Goal: Check status: Check status

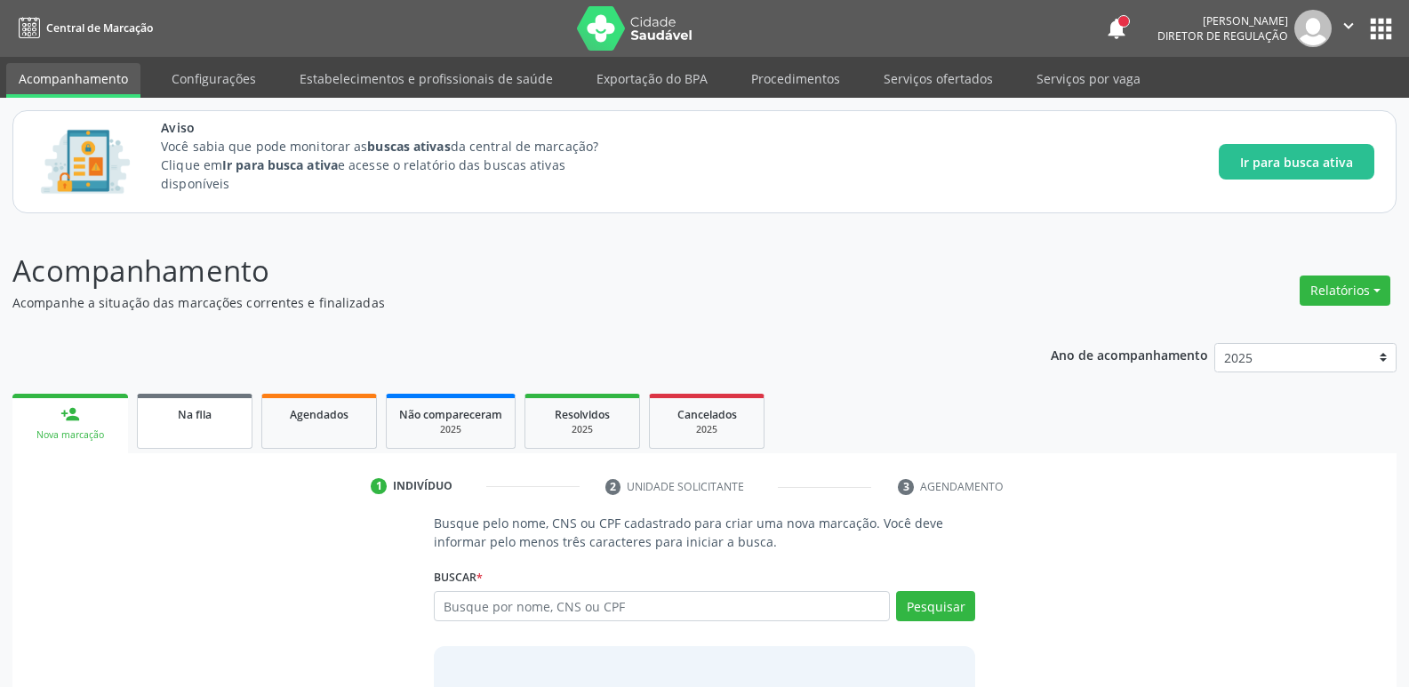
click at [181, 422] on span "Na fila" at bounding box center [195, 414] width 34 height 15
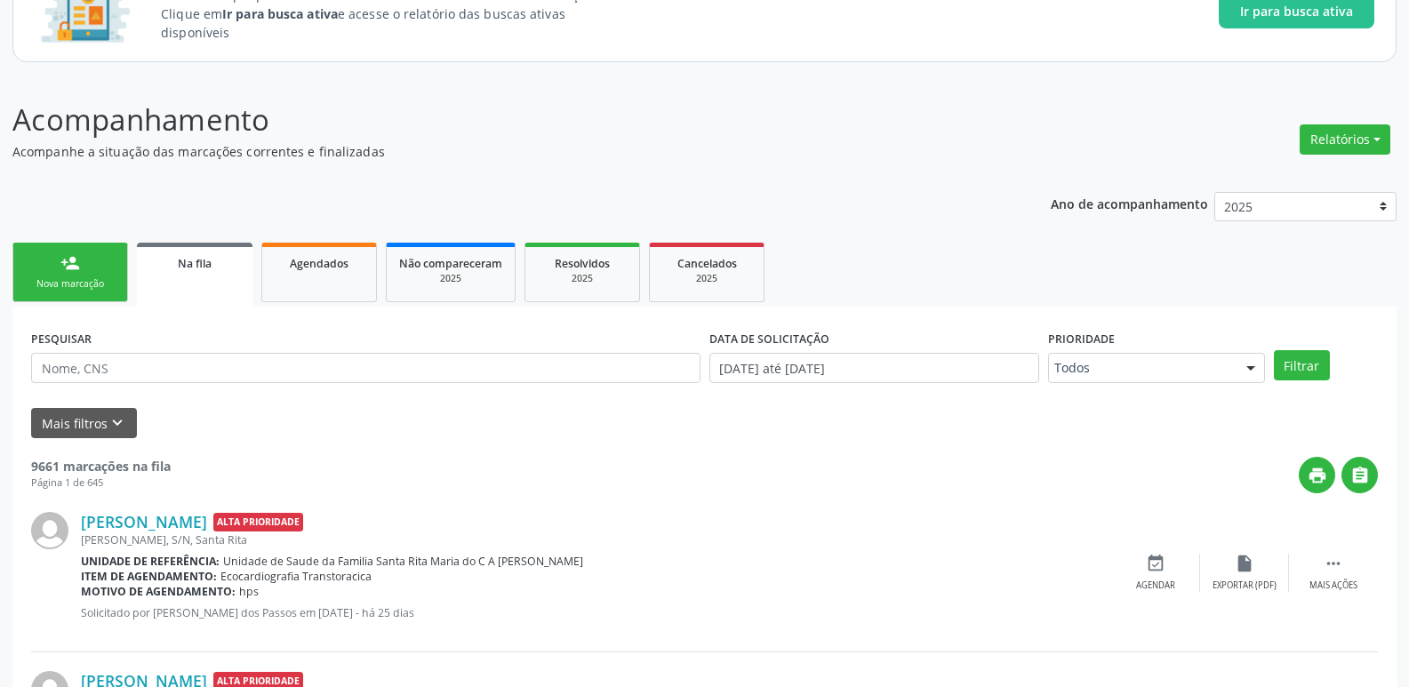
scroll to position [178, 0]
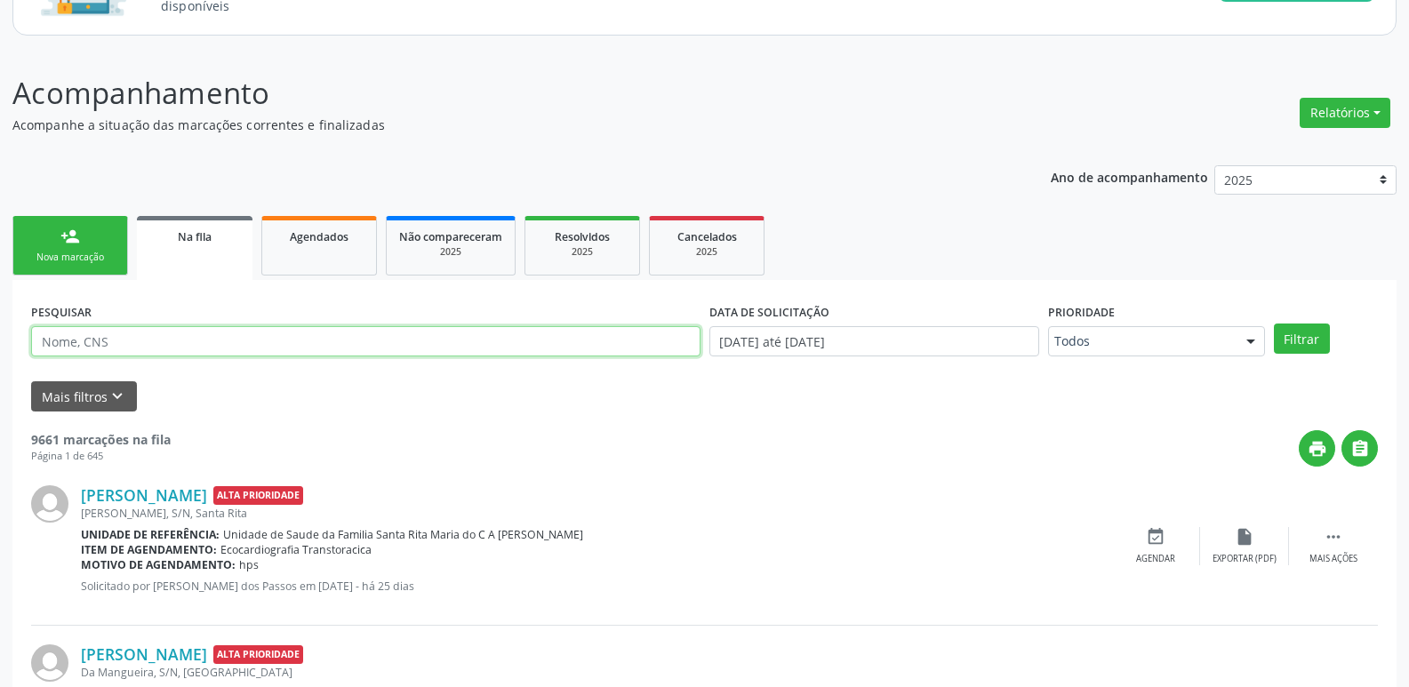
click at [115, 337] on input "text" at bounding box center [366, 341] width 670 height 30
click at [71, 341] on input "text" at bounding box center [366, 341] width 670 height 30
type input "[PERSON_NAME]"
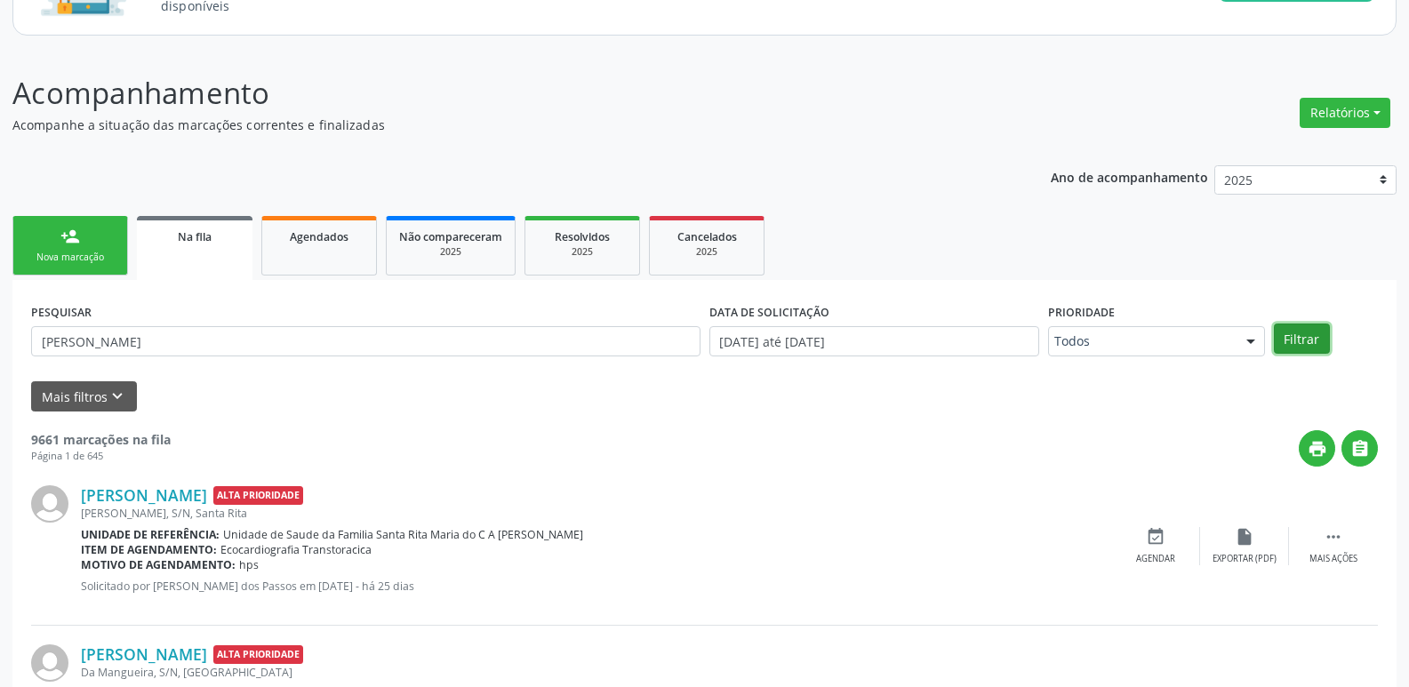
click at [1302, 333] on button "Filtrar" at bounding box center [1302, 339] width 56 height 30
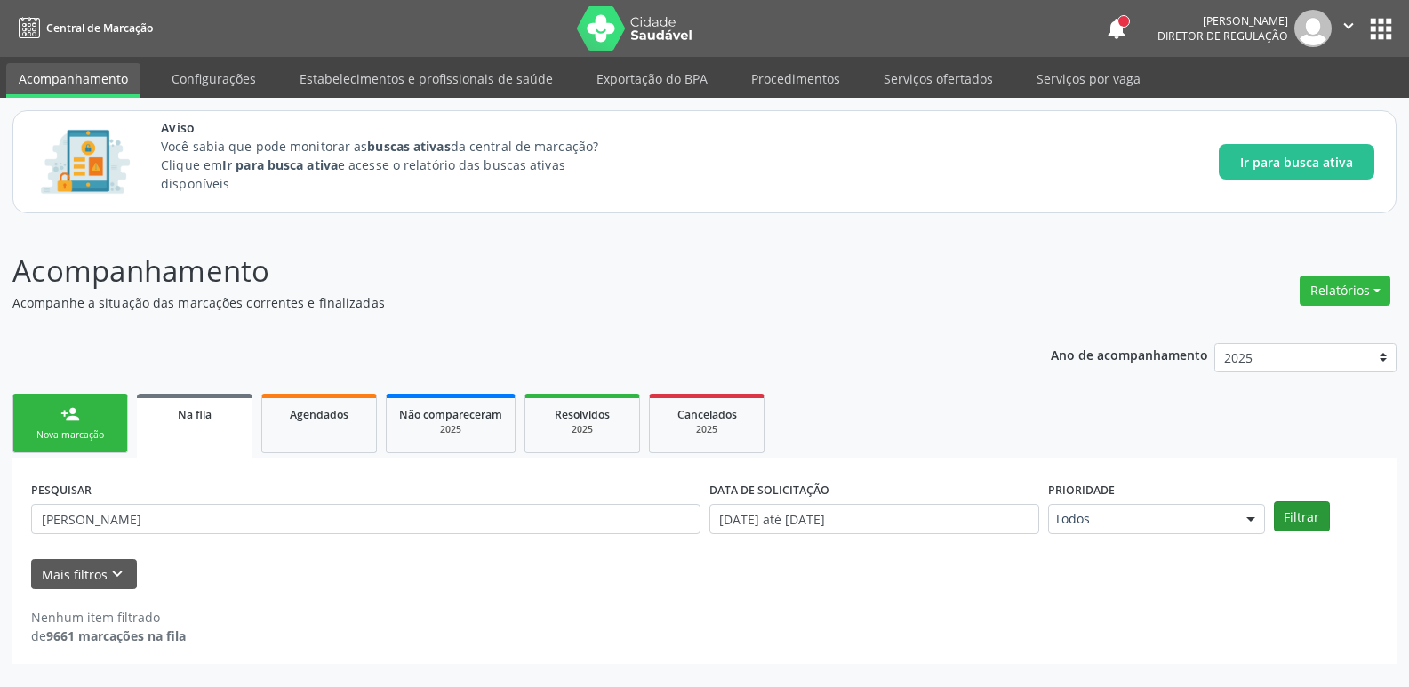
scroll to position [0, 0]
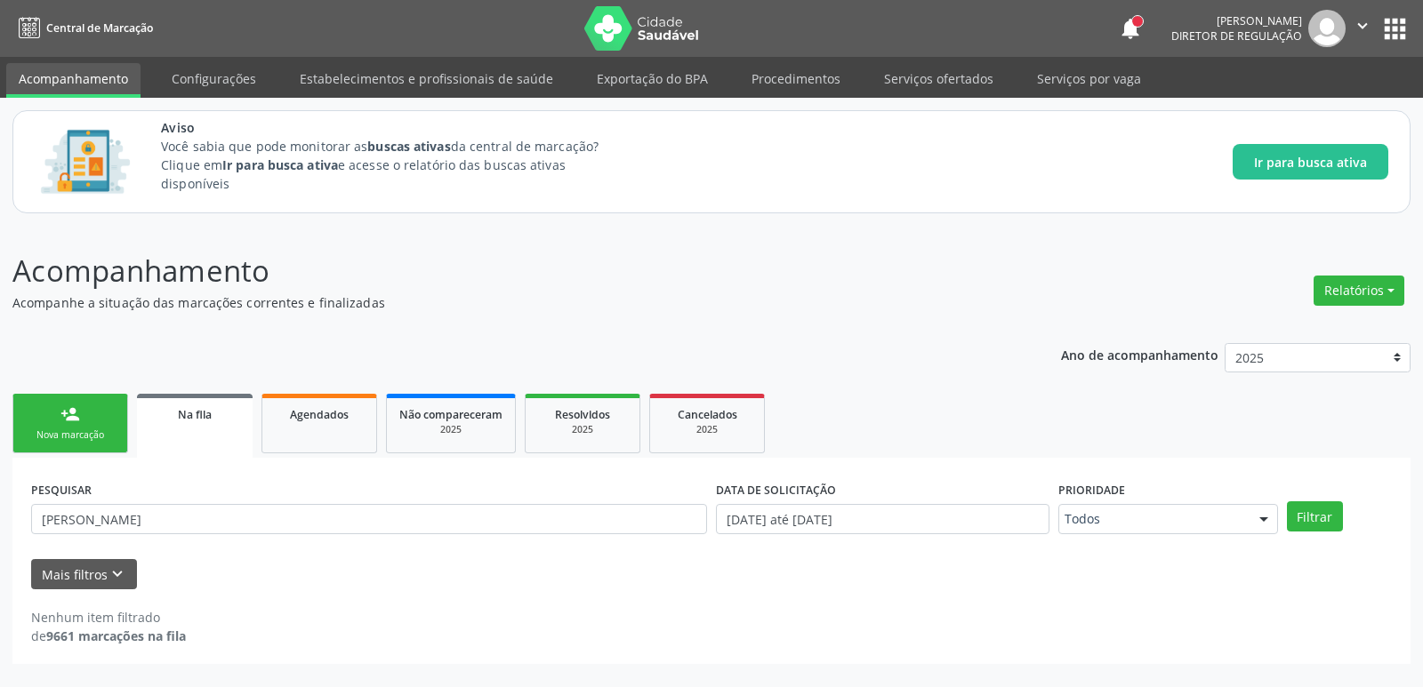
click at [199, 416] on span "Na fila" at bounding box center [195, 414] width 34 height 15
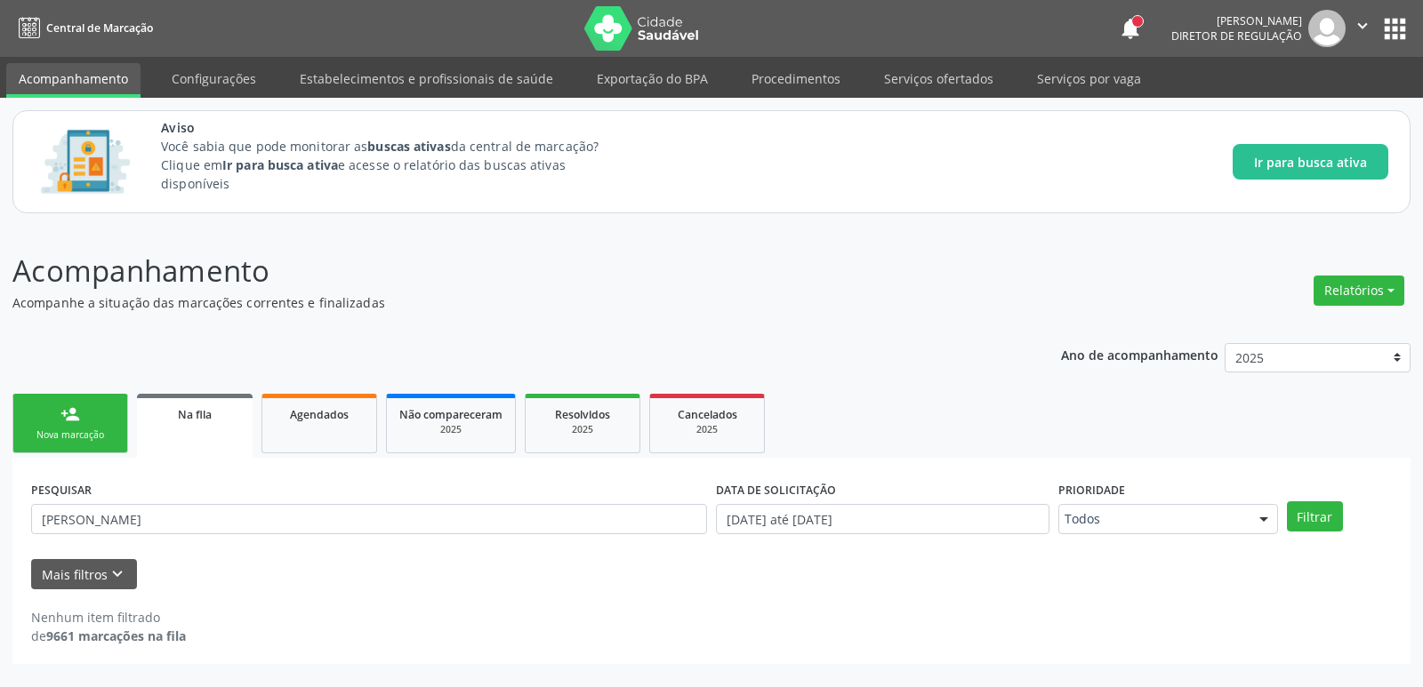
click at [199, 416] on span "Na fila" at bounding box center [195, 414] width 34 height 15
click at [325, 425] on link "Agendados" at bounding box center [319, 424] width 116 height 60
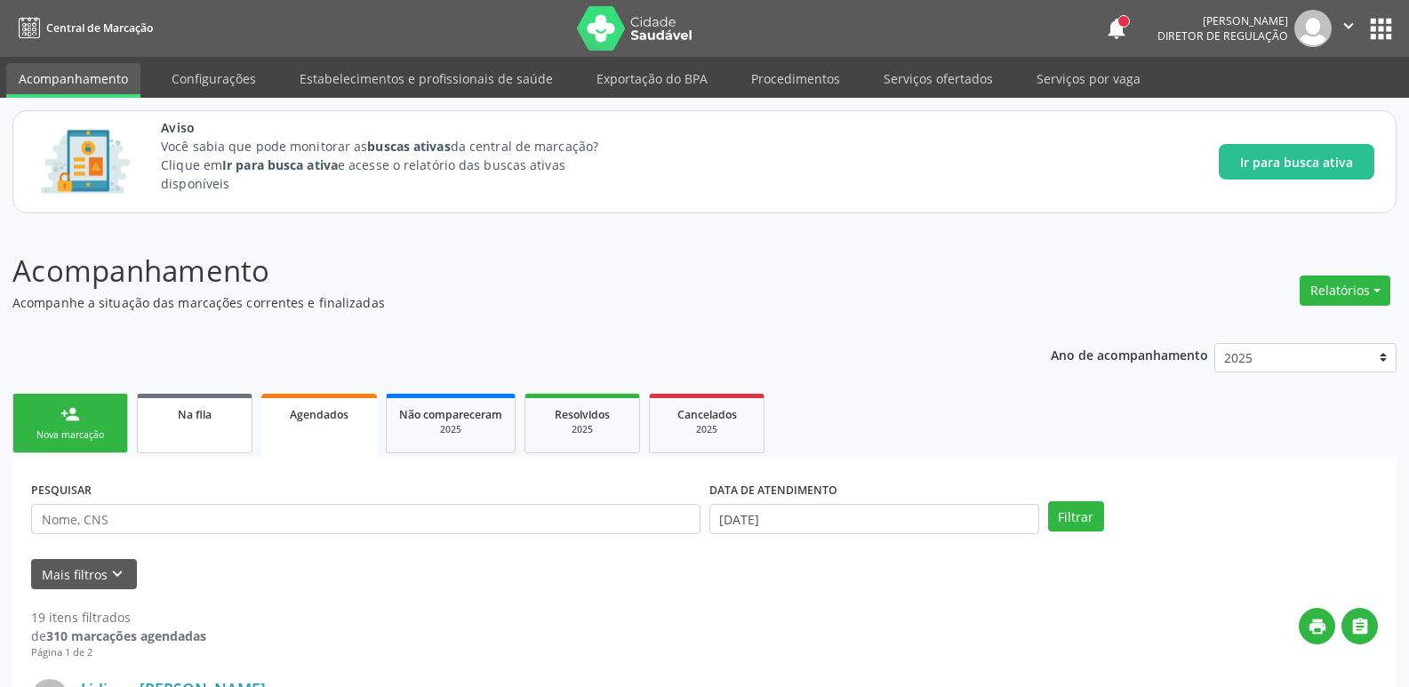
click at [175, 417] on div "Na fila" at bounding box center [194, 414] width 89 height 19
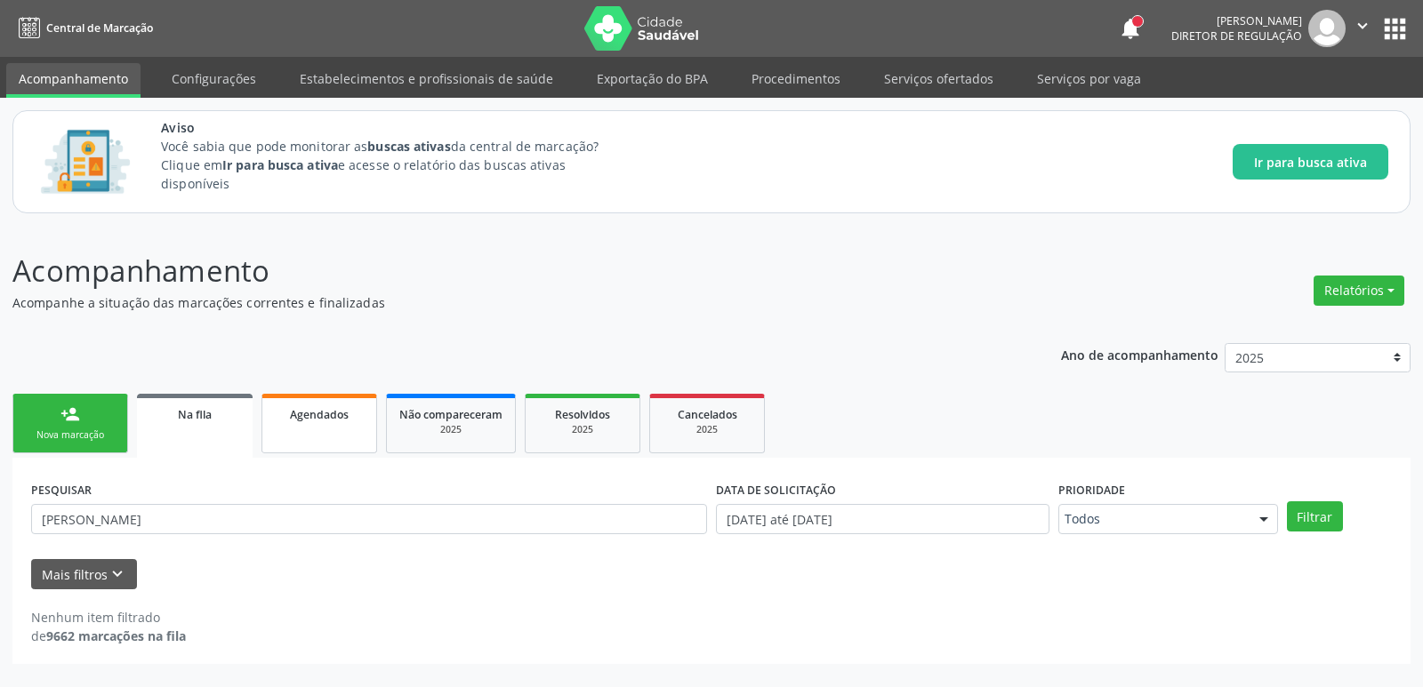
click at [306, 422] on span "Agendados" at bounding box center [319, 414] width 59 height 15
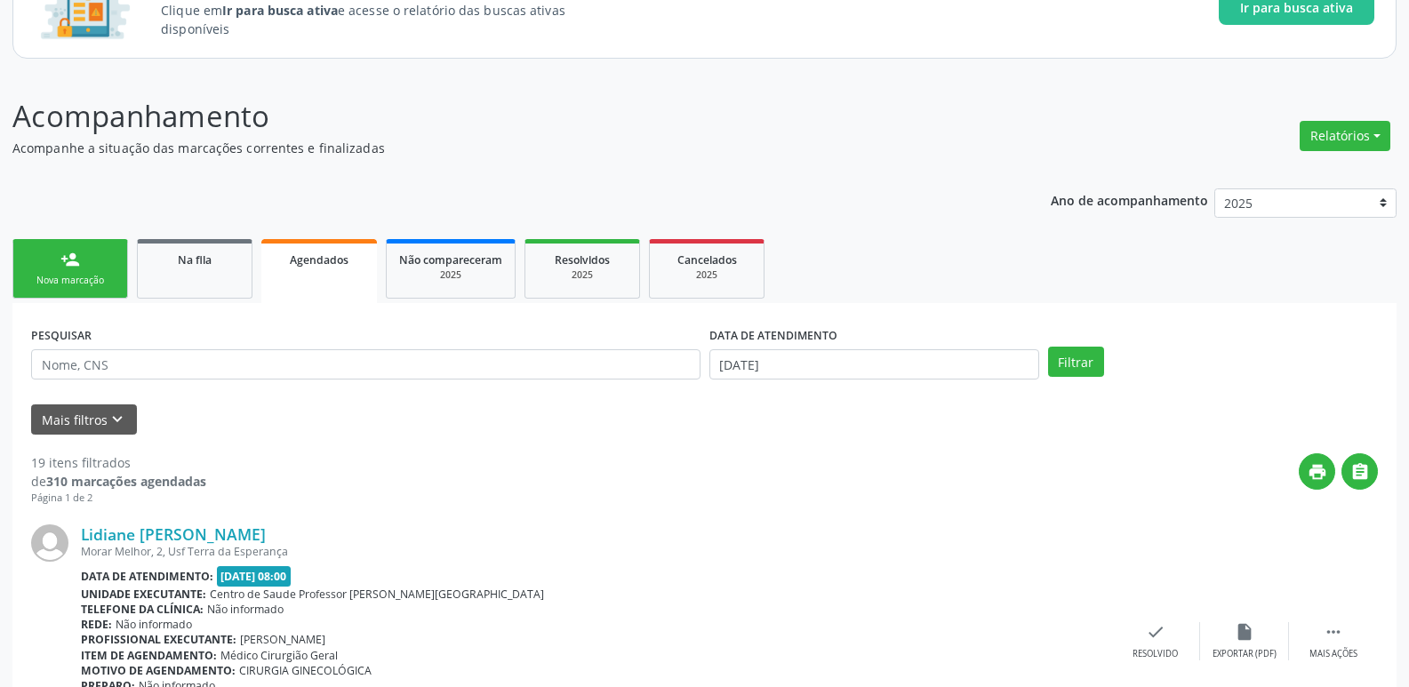
scroll to position [178, 0]
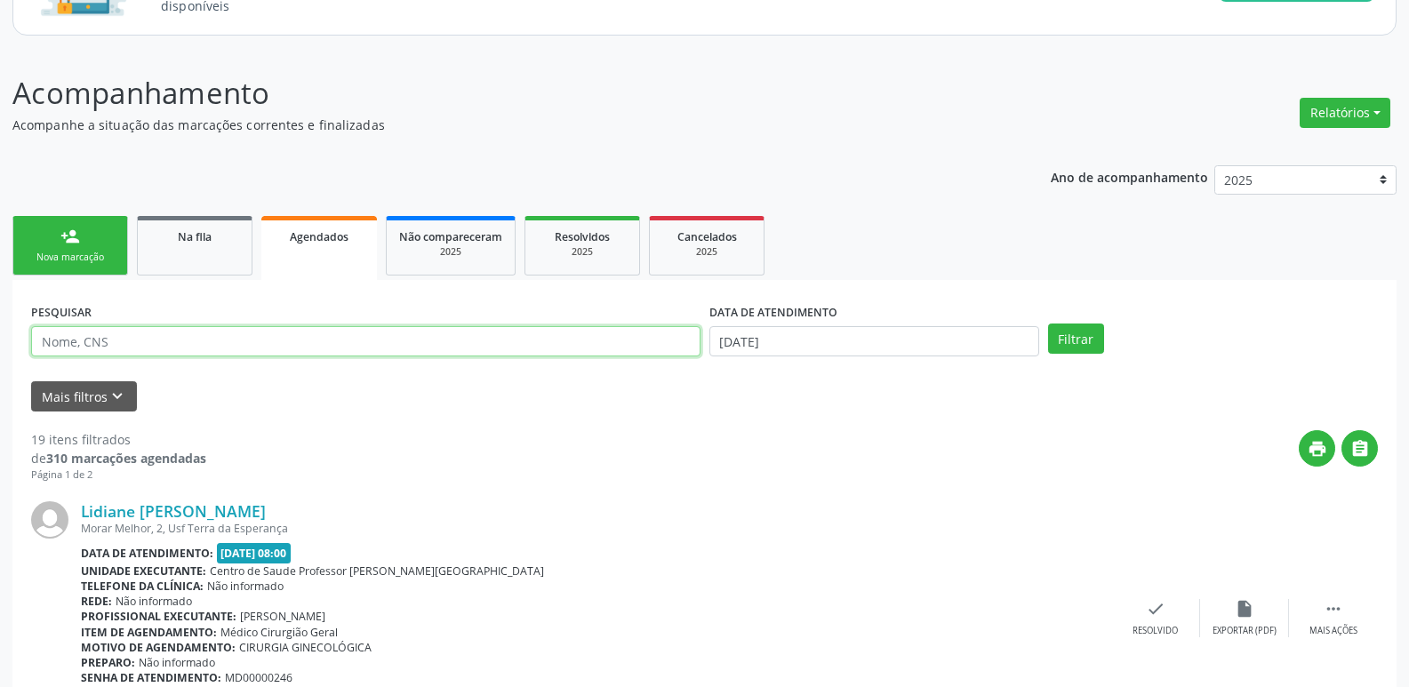
click at [109, 344] on input "text" at bounding box center [366, 341] width 670 height 30
type input "[PERSON_NAME]"
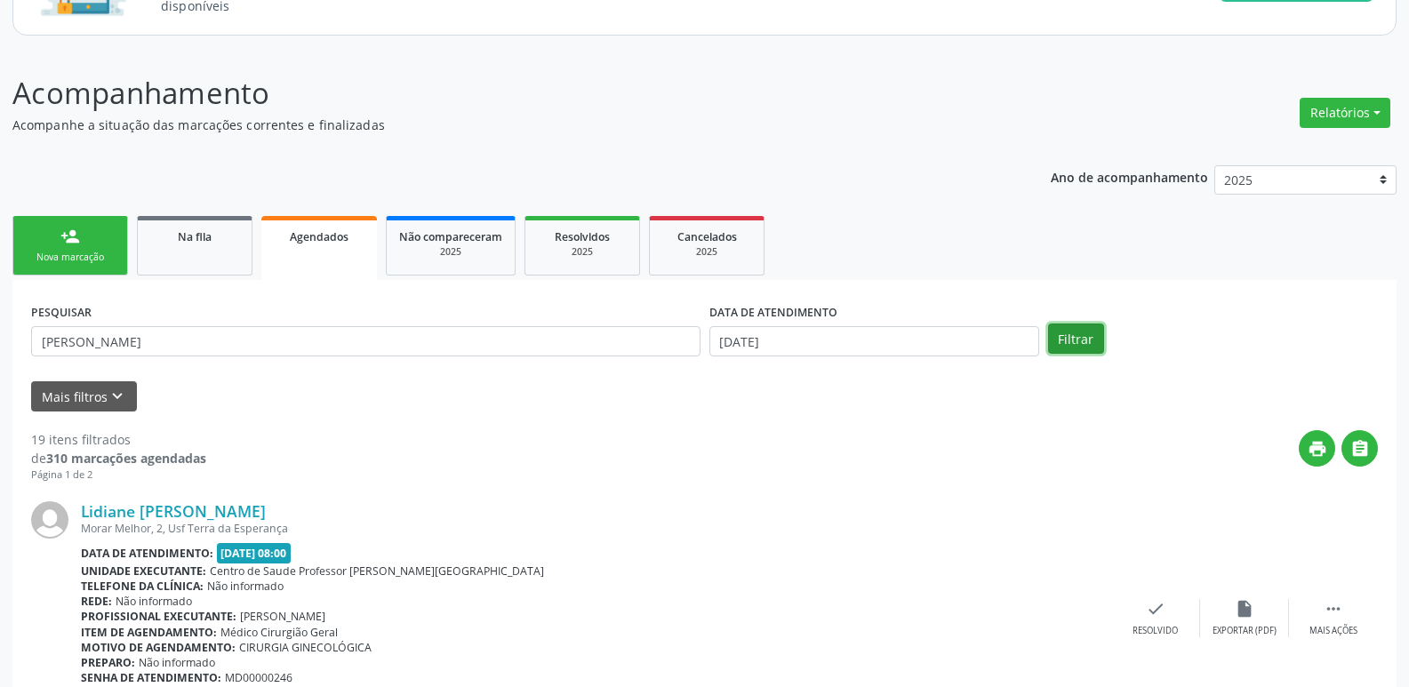
click at [1065, 332] on button "Filtrar" at bounding box center [1076, 339] width 56 height 30
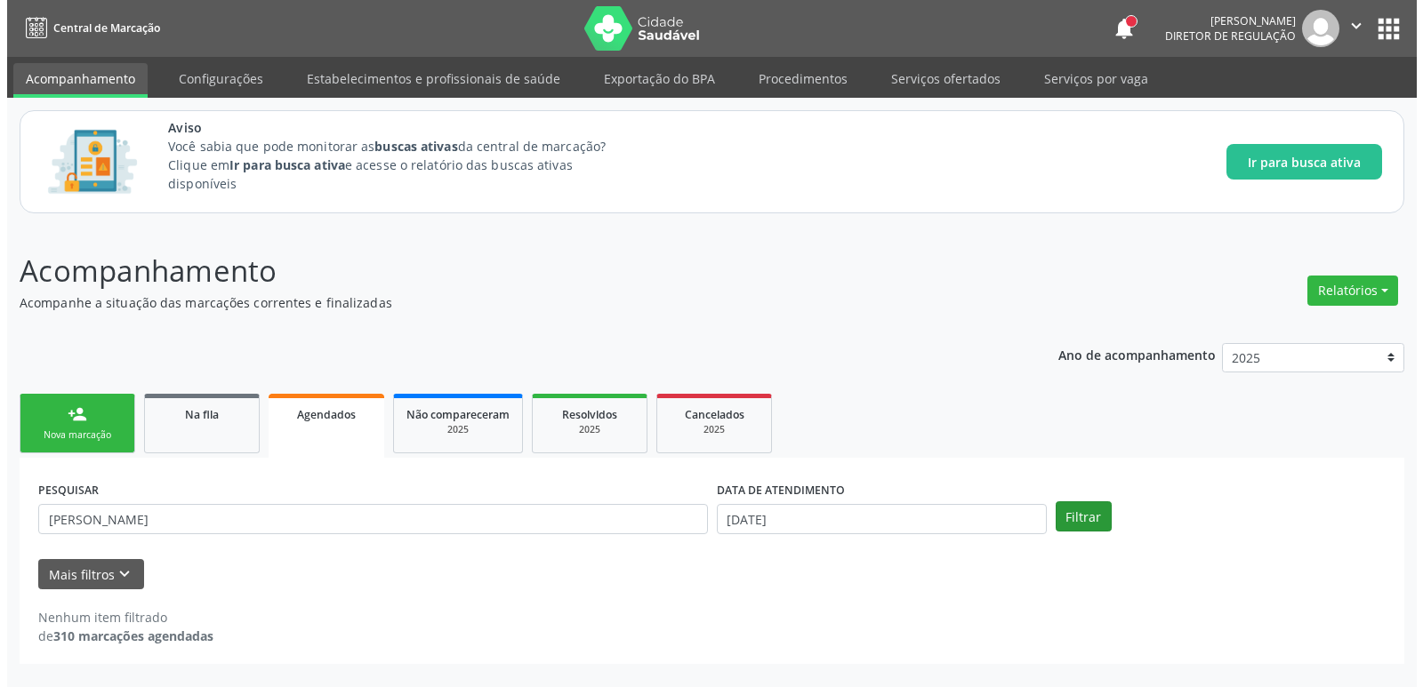
scroll to position [0, 0]
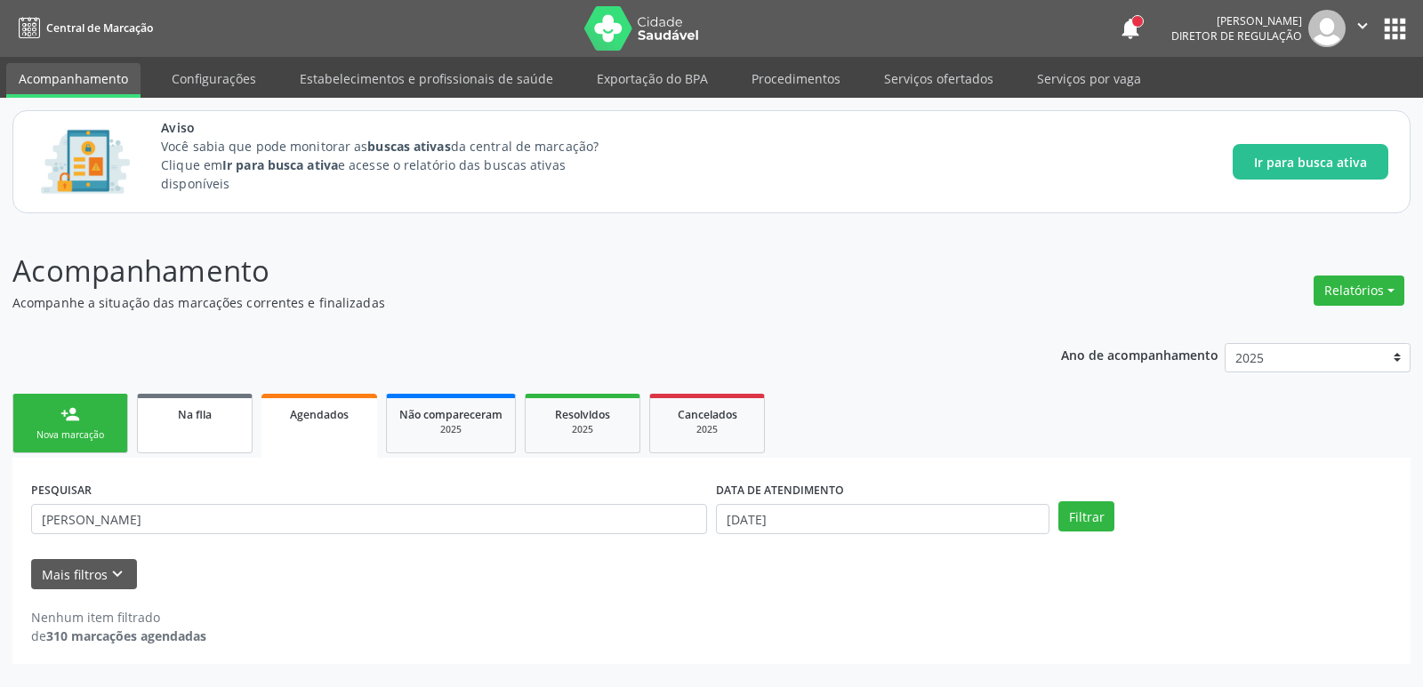
click at [205, 415] on span "Na fila" at bounding box center [195, 414] width 34 height 15
click at [1322, 521] on button "Filtrar" at bounding box center [1315, 517] width 56 height 30
